Goal: Transaction & Acquisition: Book appointment/travel/reservation

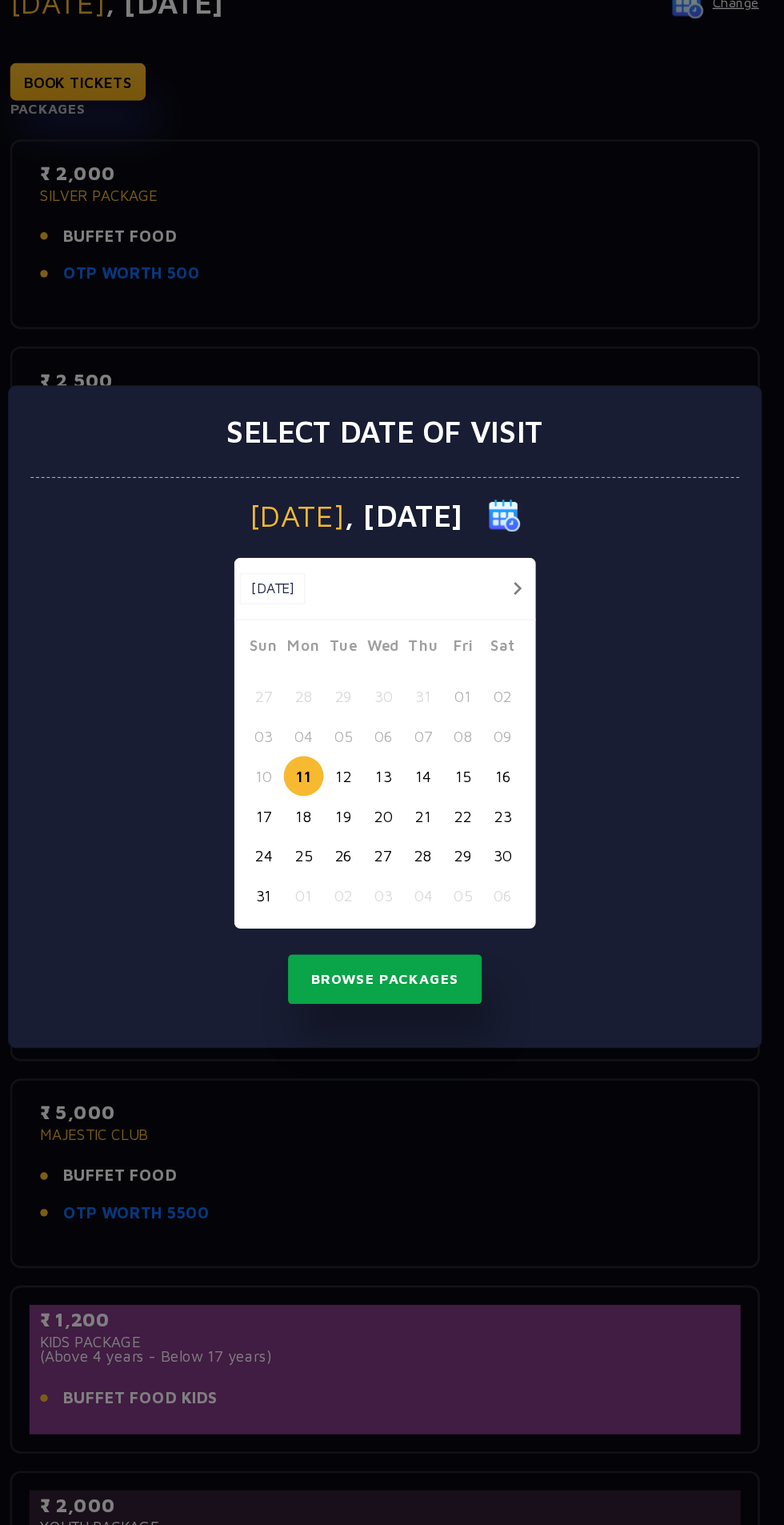
click at [414, 951] on button "Browse Packages" at bounding box center [392, 957] width 144 height 37
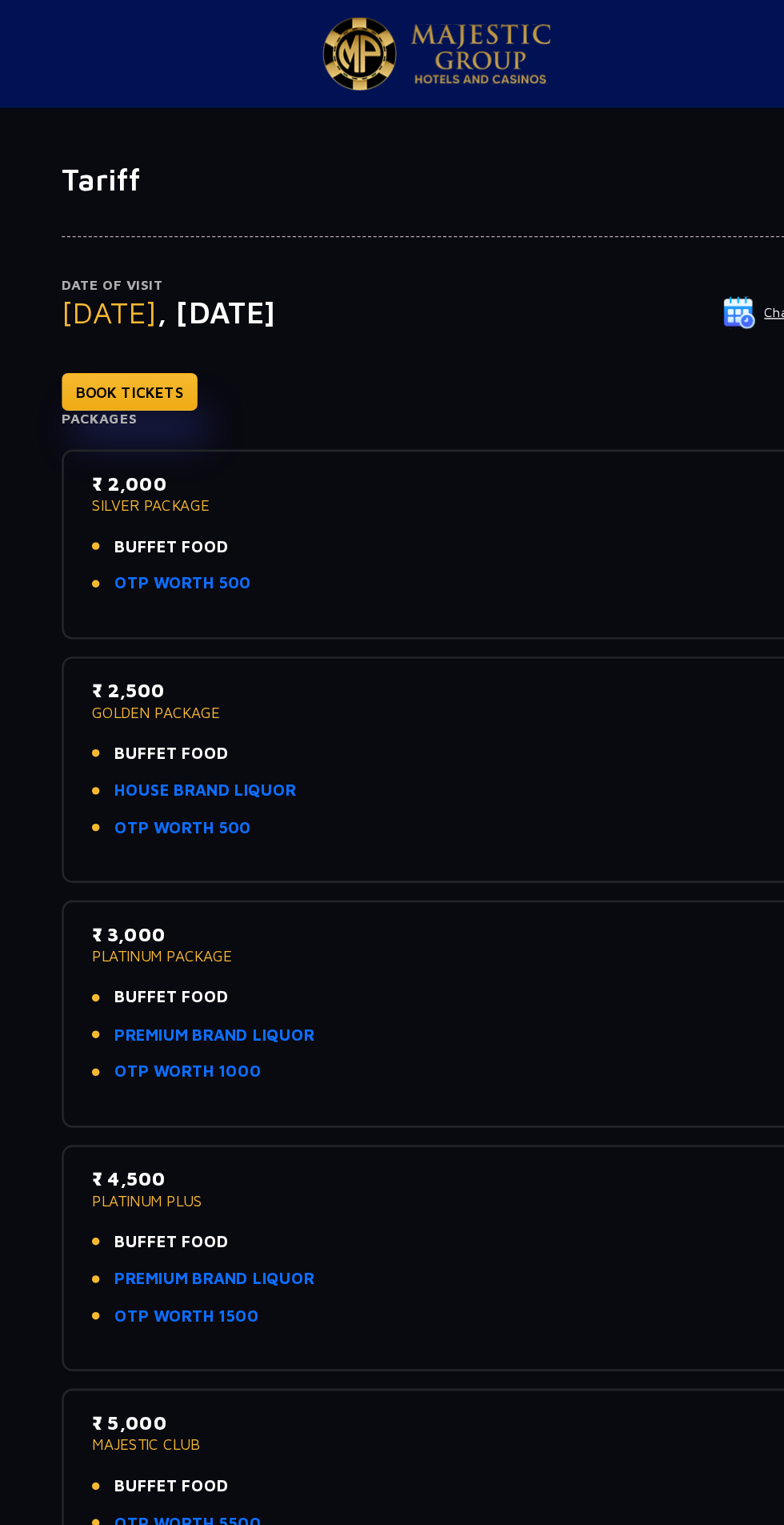
click at [467, 743] on li "BUFFET FOOD" at bounding box center [392, 741] width 512 height 18
click at [179, 693] on p "₹ 3,000" at bounding box center [392, 694] width 512 height 22
